Goal: Task Accomplishment & Management: Manage account settings

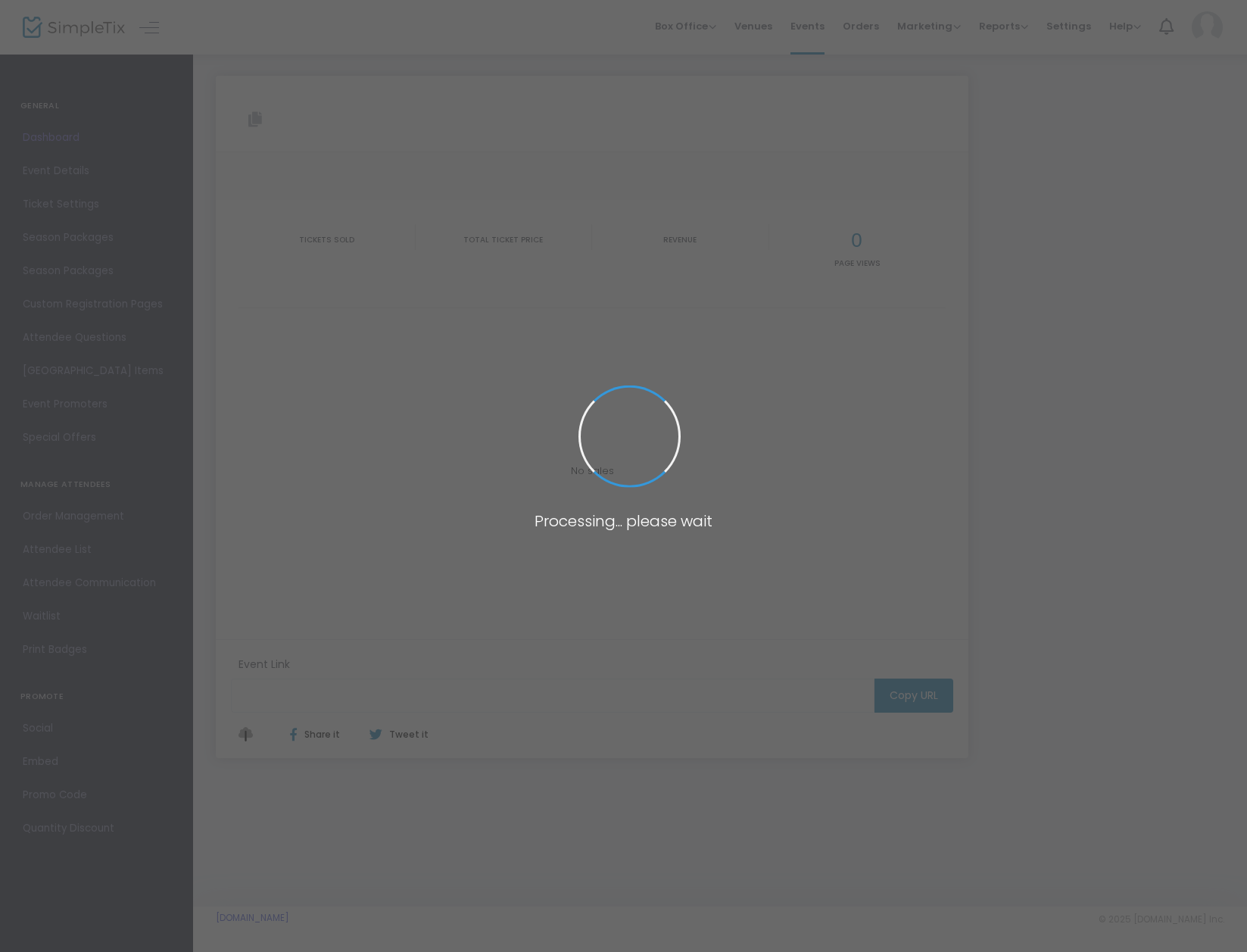
type input "[URL][DOMAIN_NAME]"
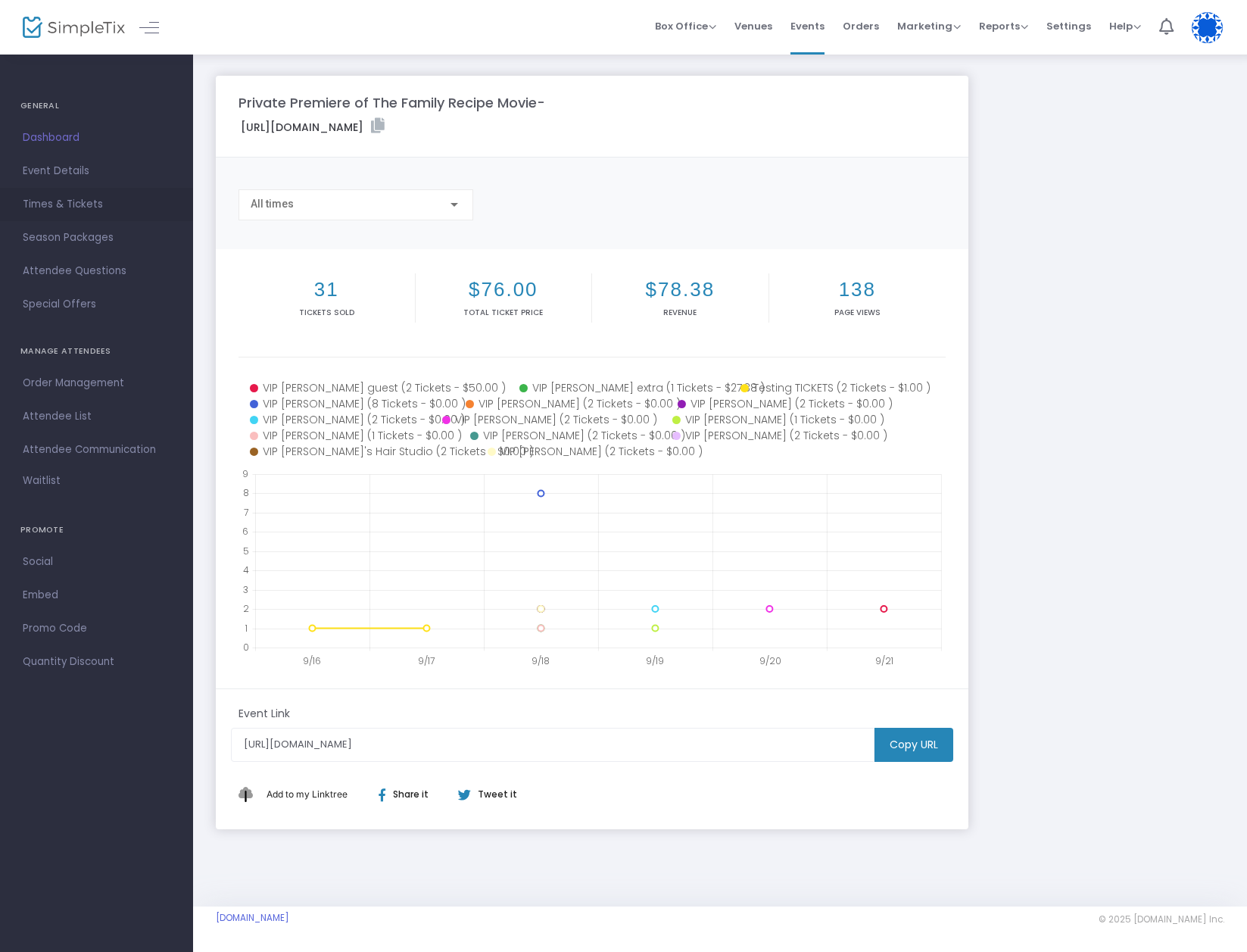
click at [89, 204] on span "Times & Tickets" at bounding box center [96, 204] width 148 height 20
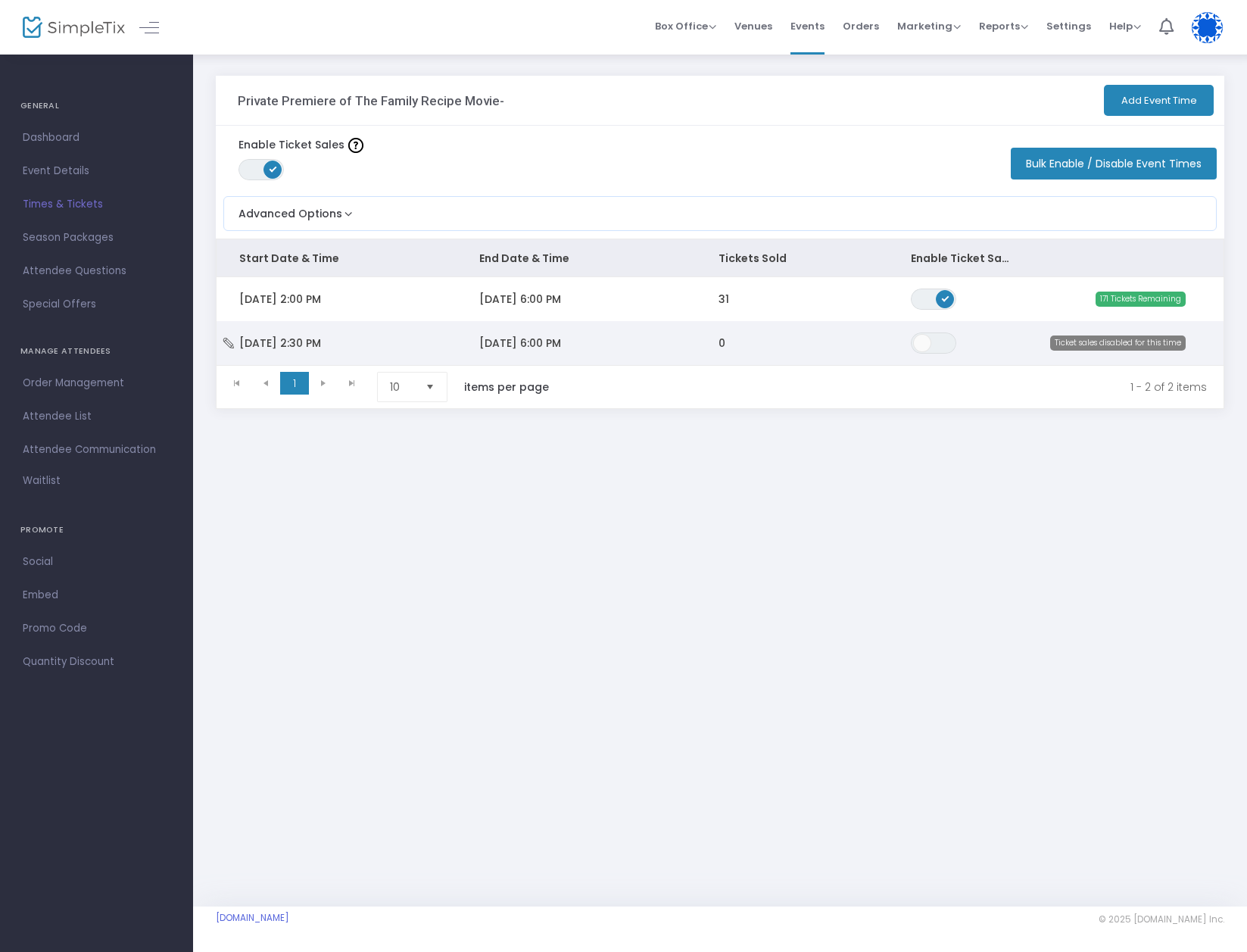
click at [301, 338] on span "Sat 10/18/2025 2:30 PM" at bounding box center [280, 343] width 82 height 15
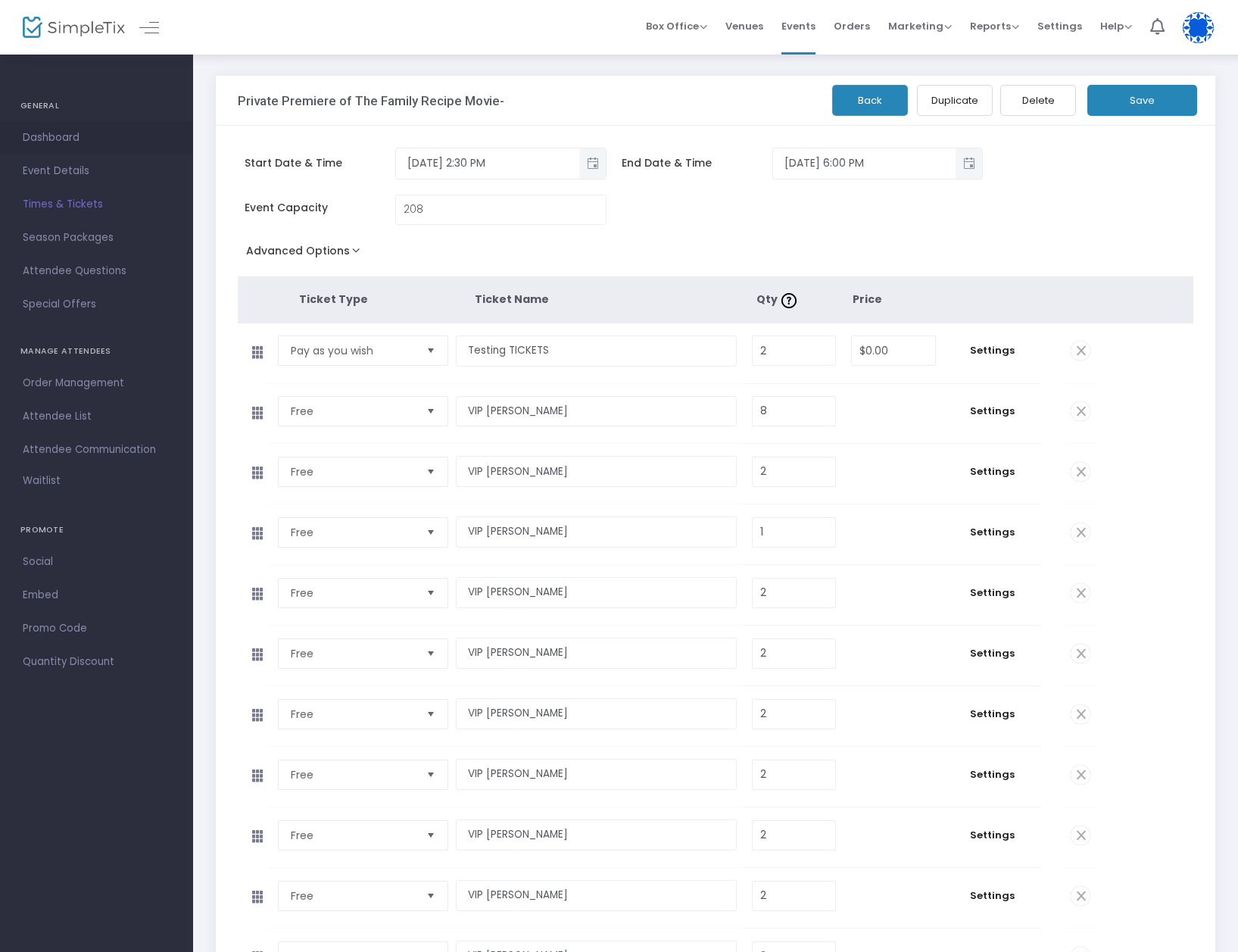
click at [56, 138] on span "Dashboard" at bounding box center [96, 138] width 148 height 20
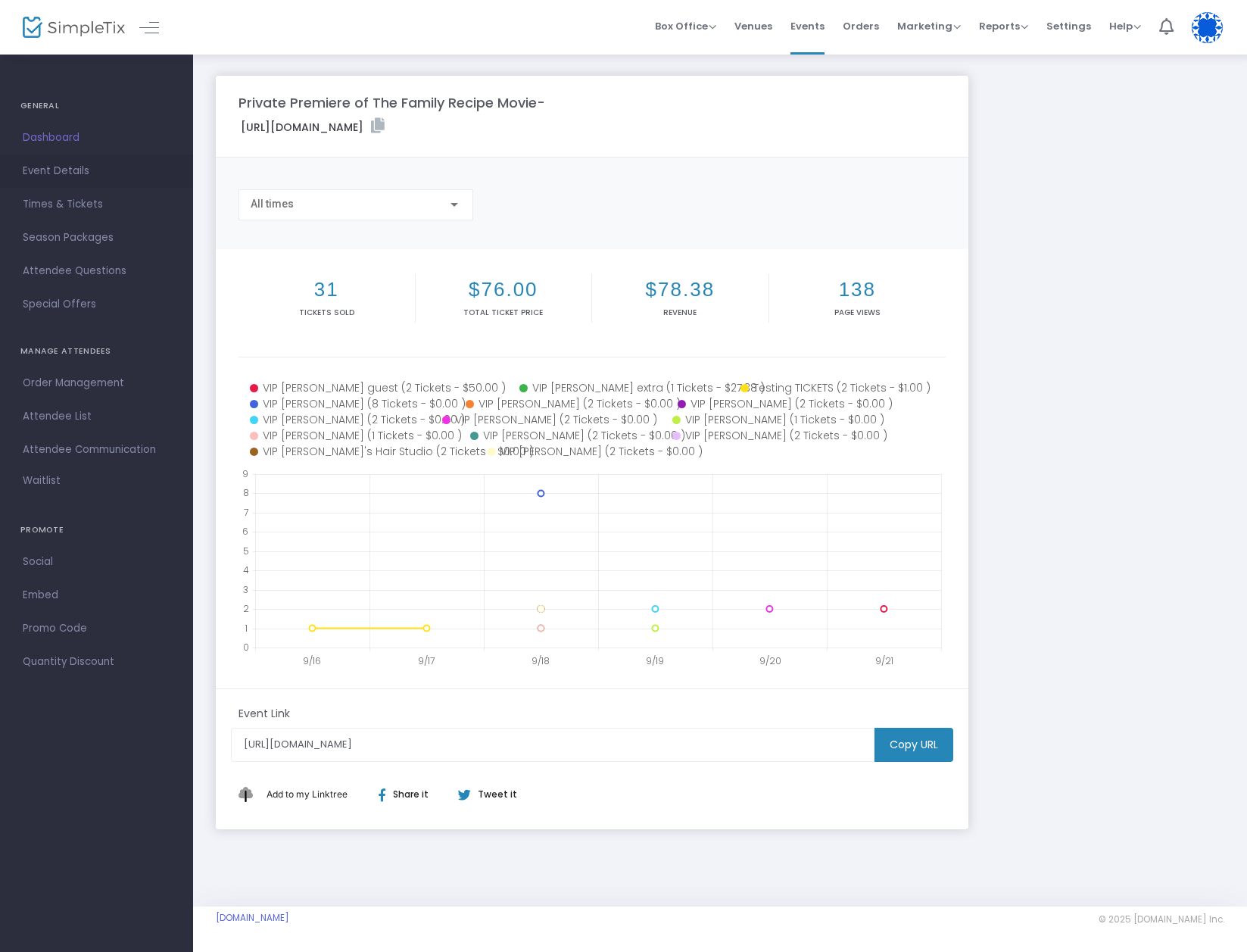
click at [67, 169] on span "Event Details" at bounding box center [96, 171] width 148 height 20
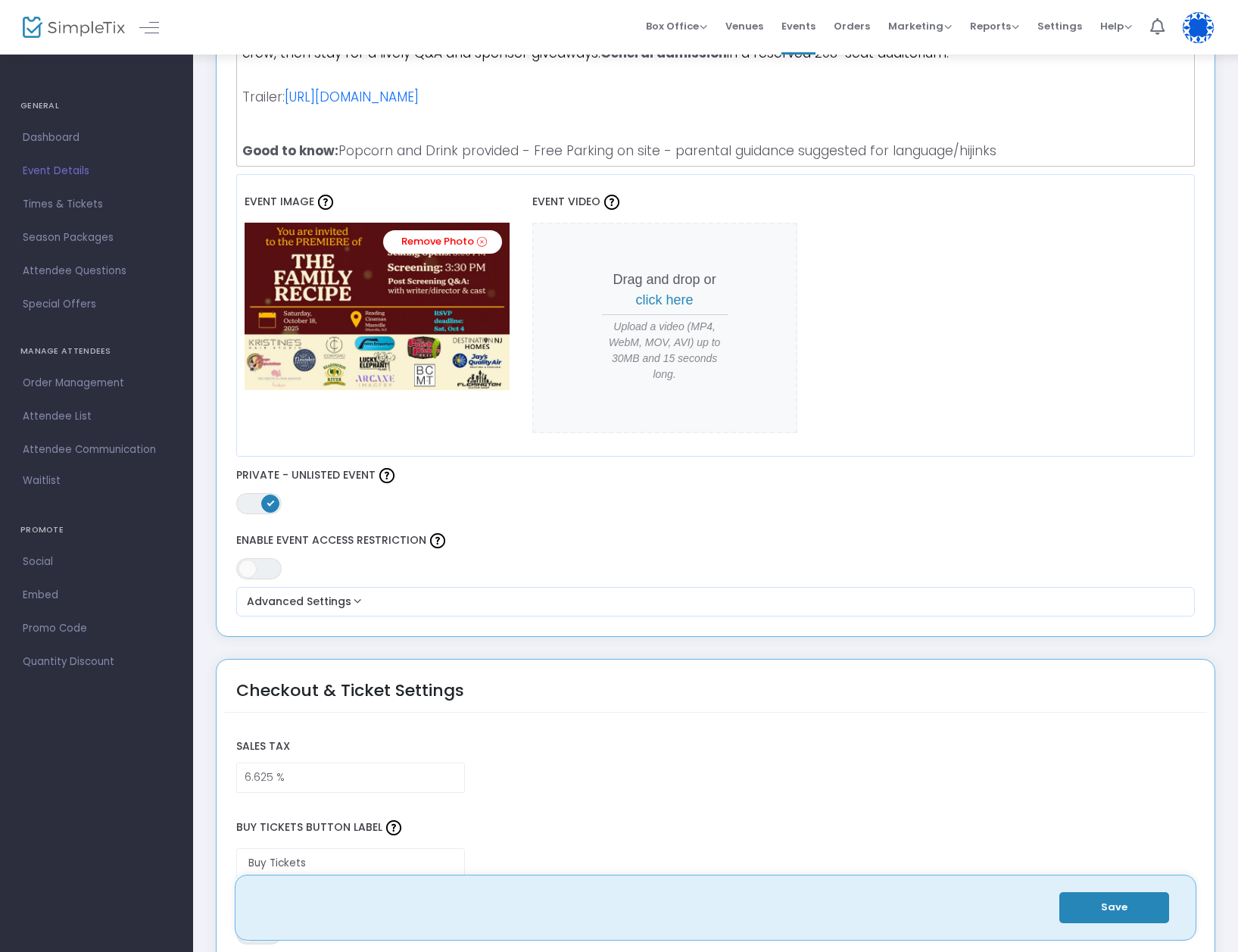
scroll to position [568, 0]
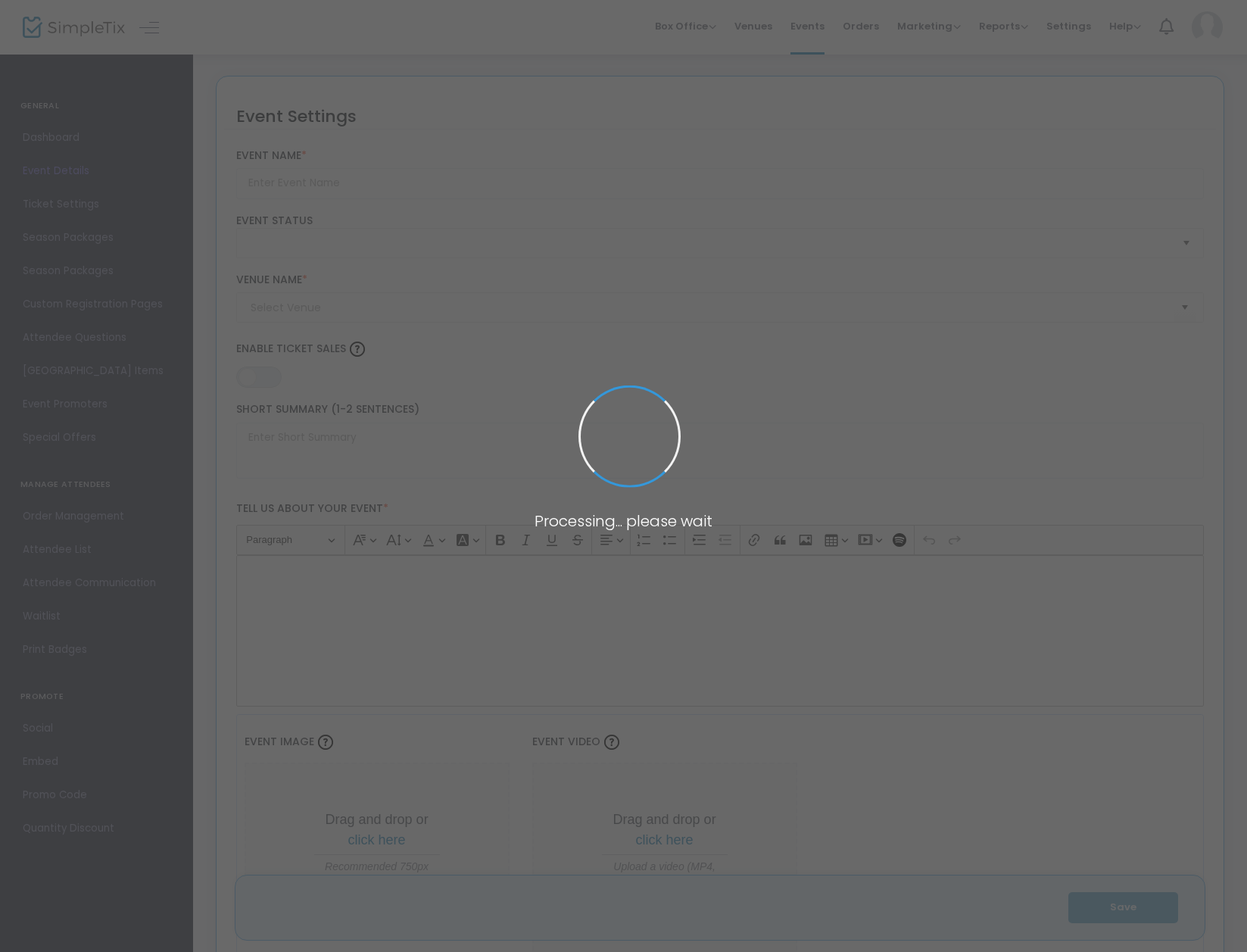
type input "Private Premiere of The Family Recipe Movie-"
type textarea "Premiere screening of The Family Recipe—a [US_STATE] made - indie comedy—at [GE…"
type input "6.625 %"
type input "Buy Tickets"
type input "Reading Cinemas"
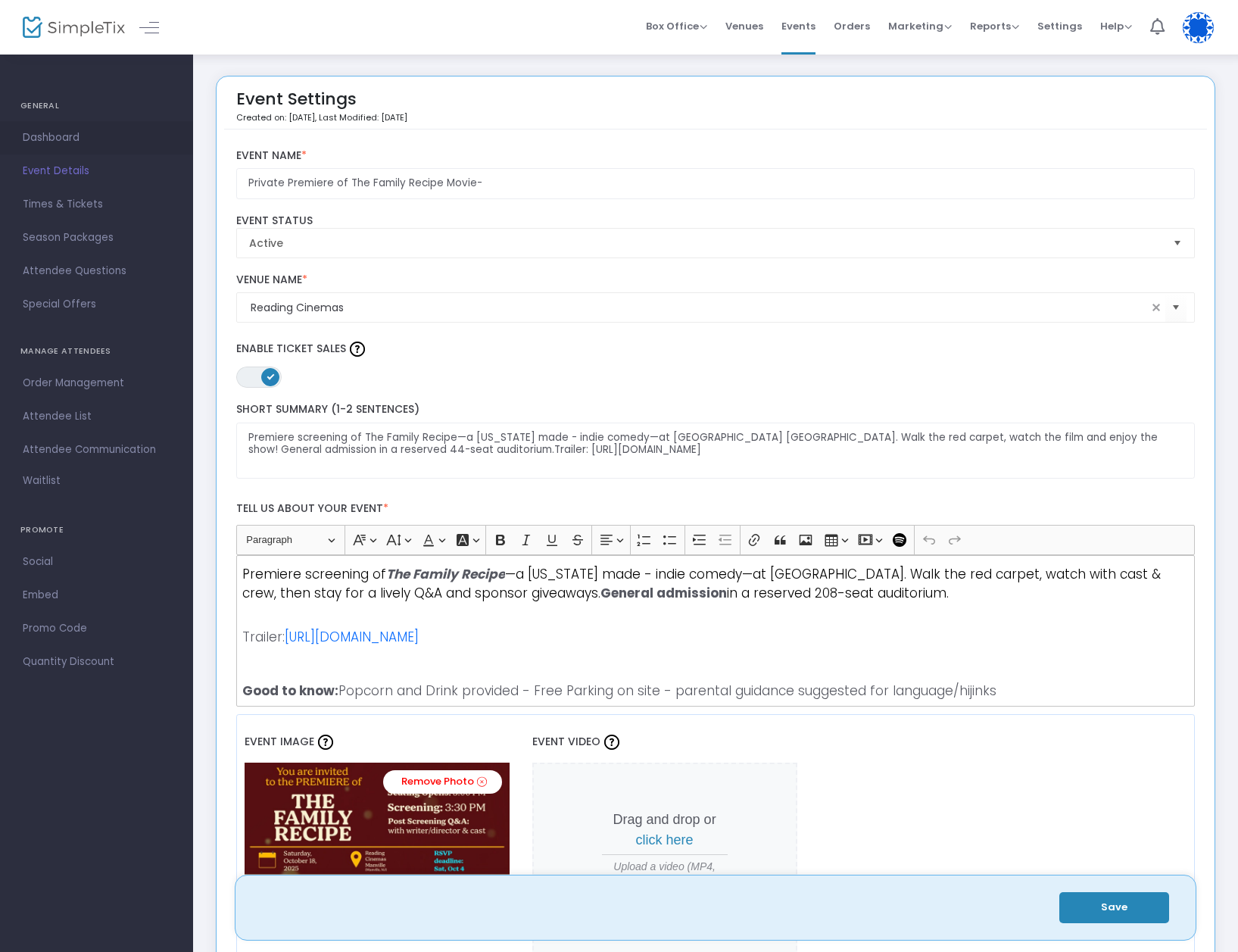
click at [45, 131] on span "Dashboard" at bounding box center [96, 138] width 148 height 20
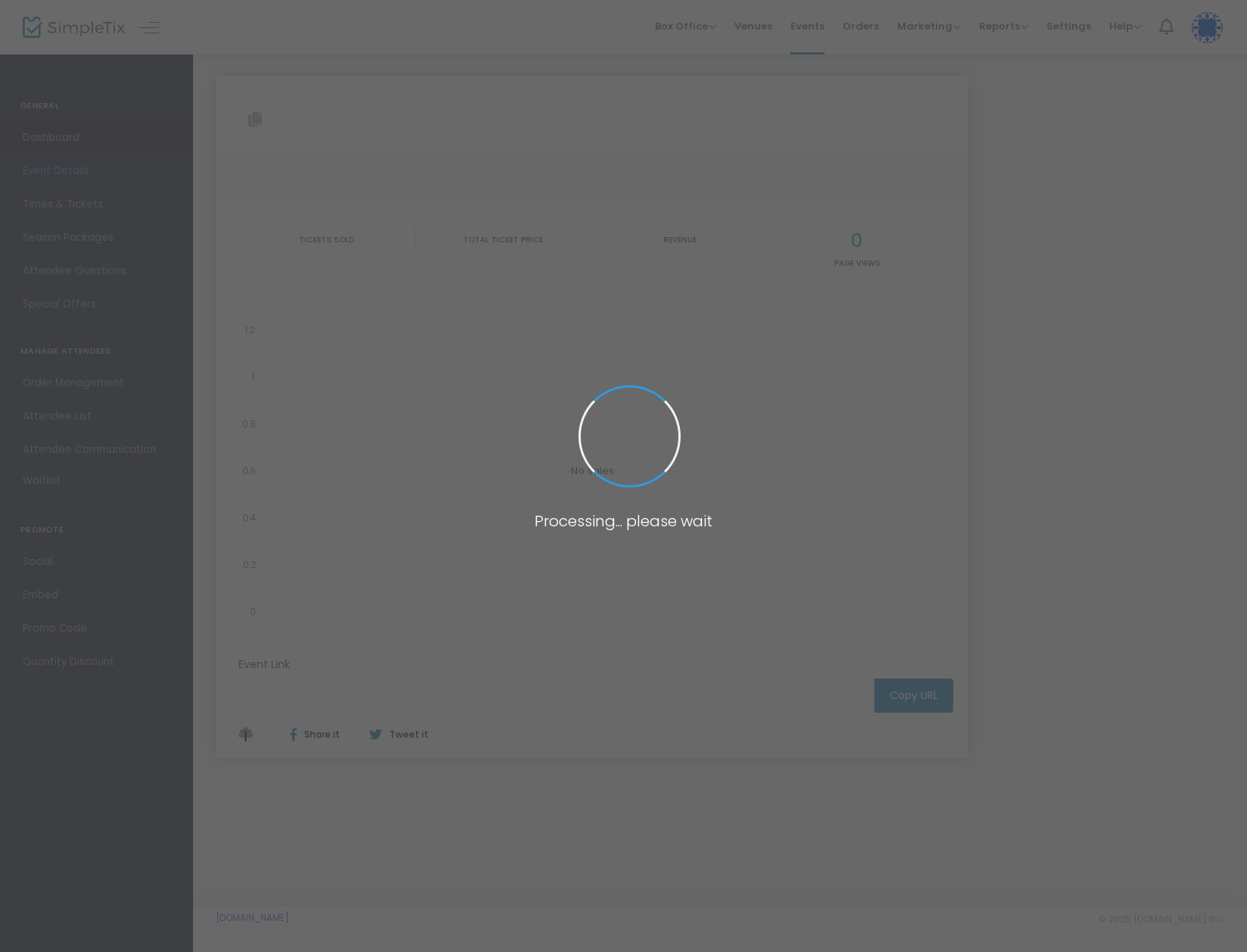
type input "[URL][DOMAIN_NAME]"
